Goal: Task Accomplishment & Management: Use online tool/utility

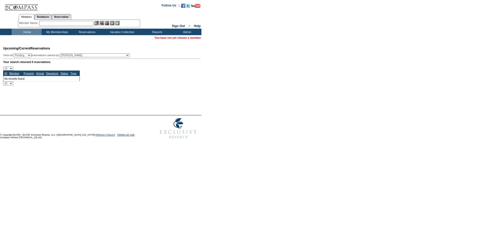
click at [63, 22] on input "text" at bounding box center [66, 23] width 54 height 5
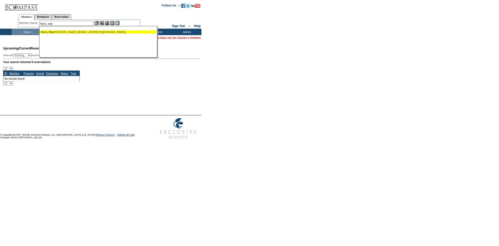
click at [98, 31] on div "Horn, [PERSON_NAME] ([EMAIL_ADDRESS][DOMAIN_NAME])" at bounding box center [98, 31] width 114 height 3
type input "[PERSON_NAME] ([EMAIL_ADDRESS][DOMAIN_NAME])"
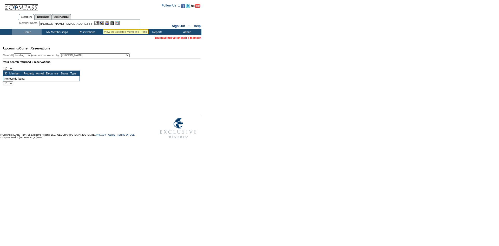
click at [103, 23] on img at bounding box center [102, 23] width 4 height 4
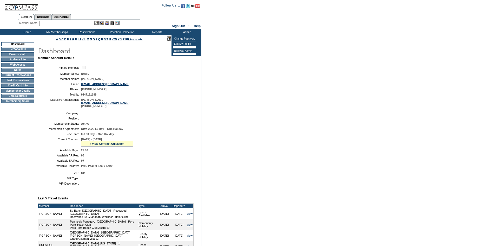
click at [154, 88] on table "Primary Member: Member Since: [DATE] Member Name: [PERSON_NAME] Email: [EMAIL_A…" at bounding box center [116, 86] width 156 height 47
click at [182, 41] on img at bounding box center [182, 38] width 4 height 4
